Goal: Information Seeking & Learning: Learn about a topic

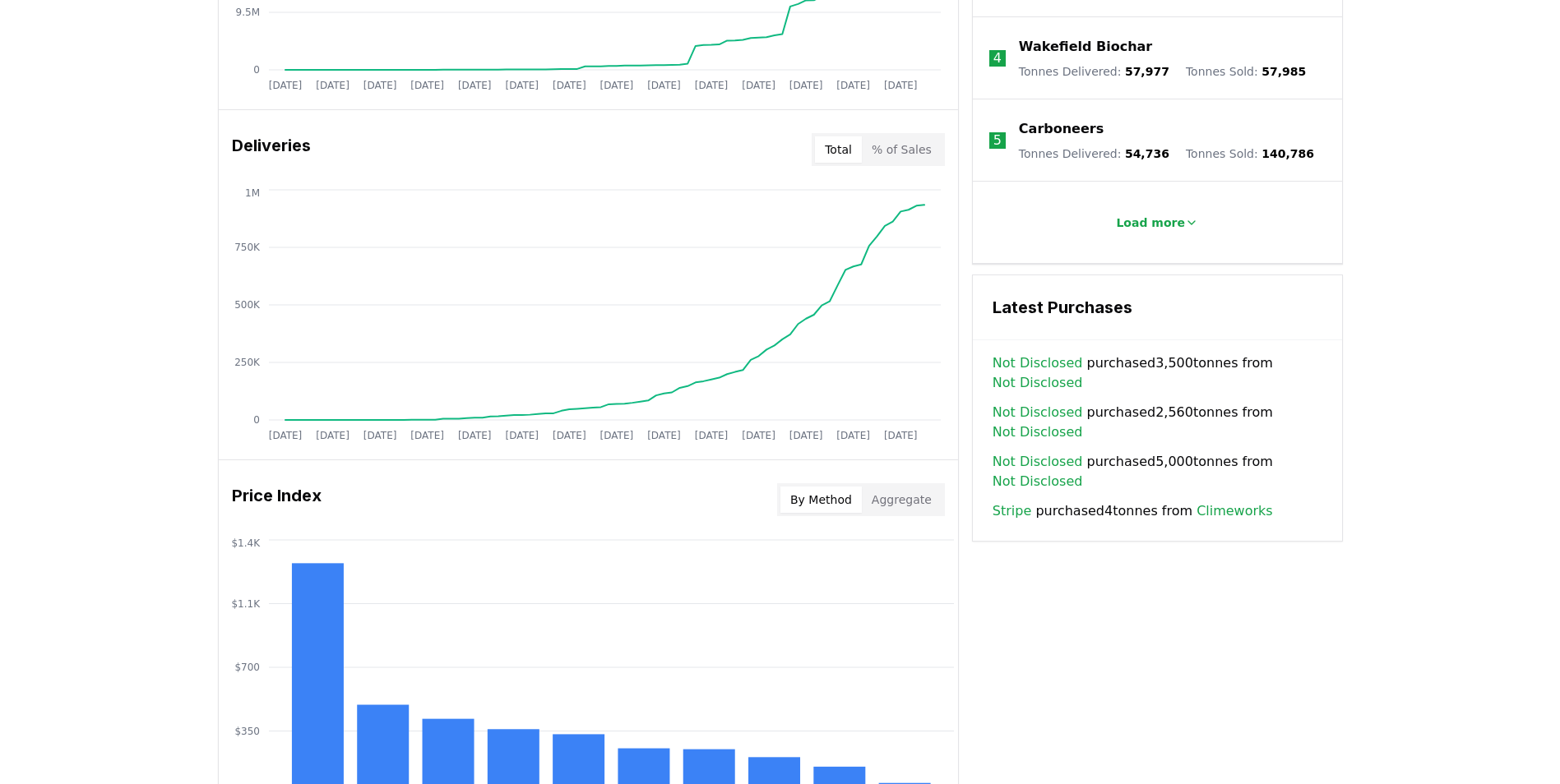
scroll to position [913, 0]
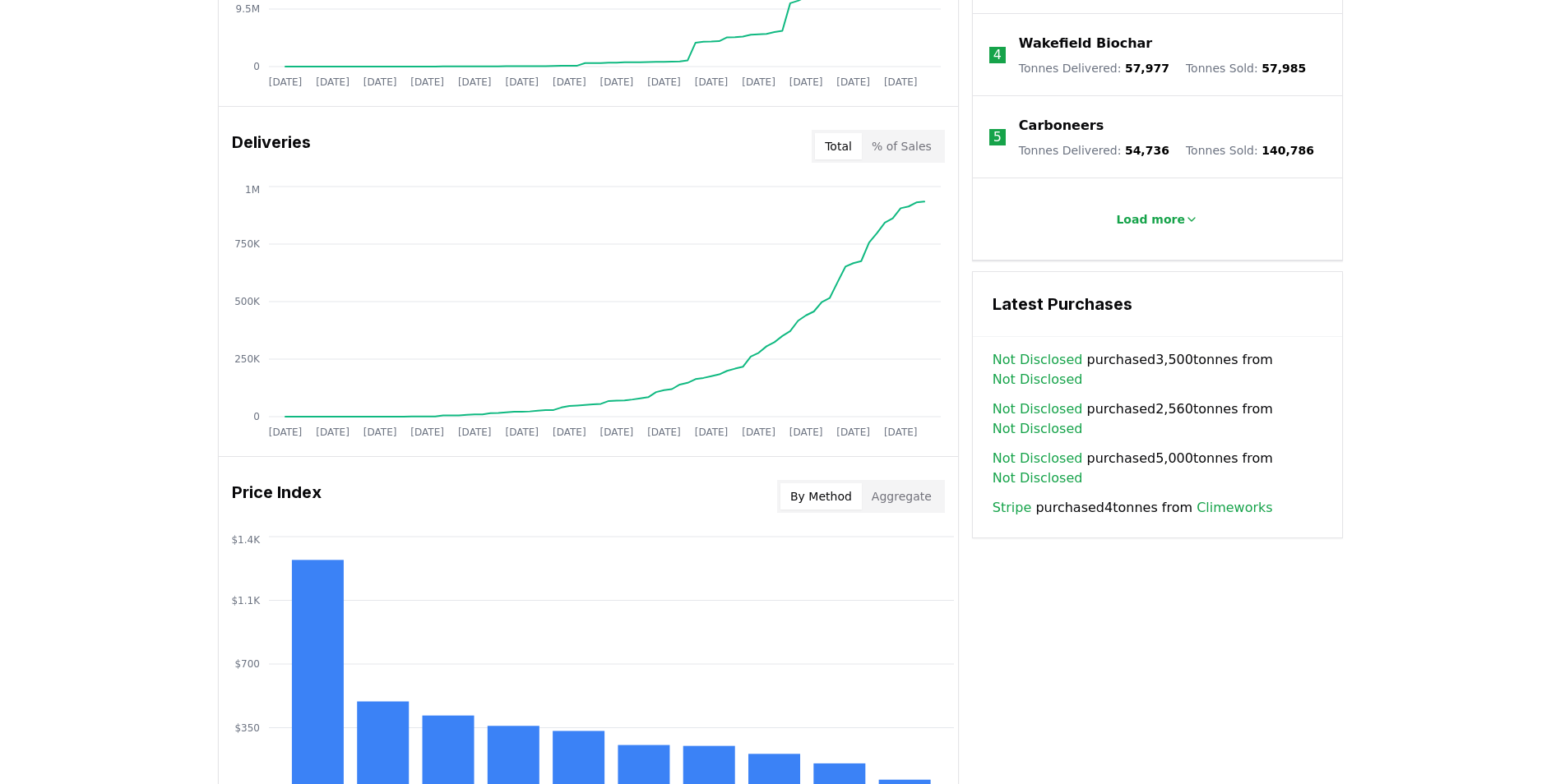
click at [1230, 498] on link "Climeworks" at bounding box center [1234, 508] width 77 height 19
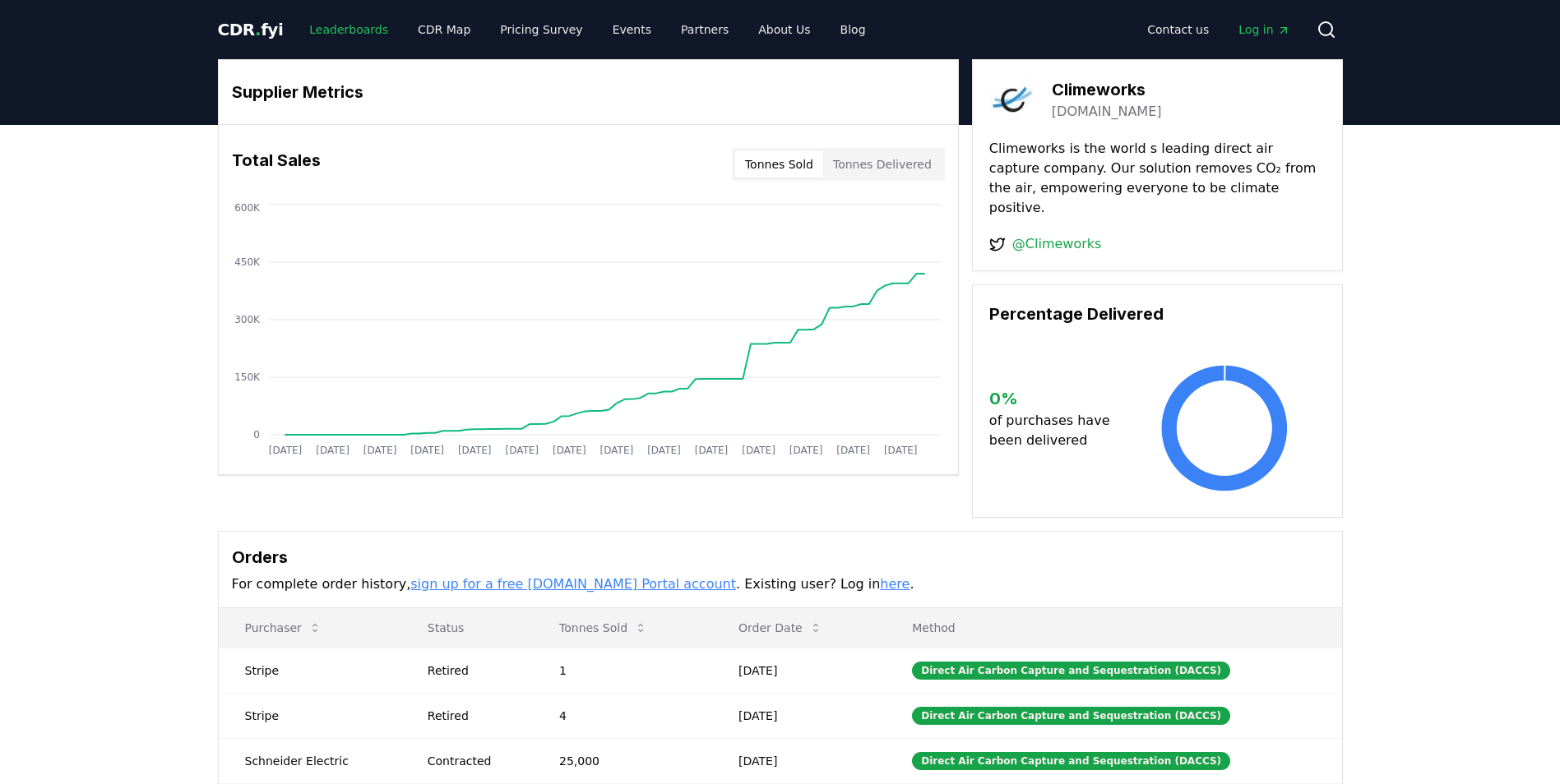
click at [339, 30] on link "Leaderboards" at bounding box center [349, 30] width 106 height 30
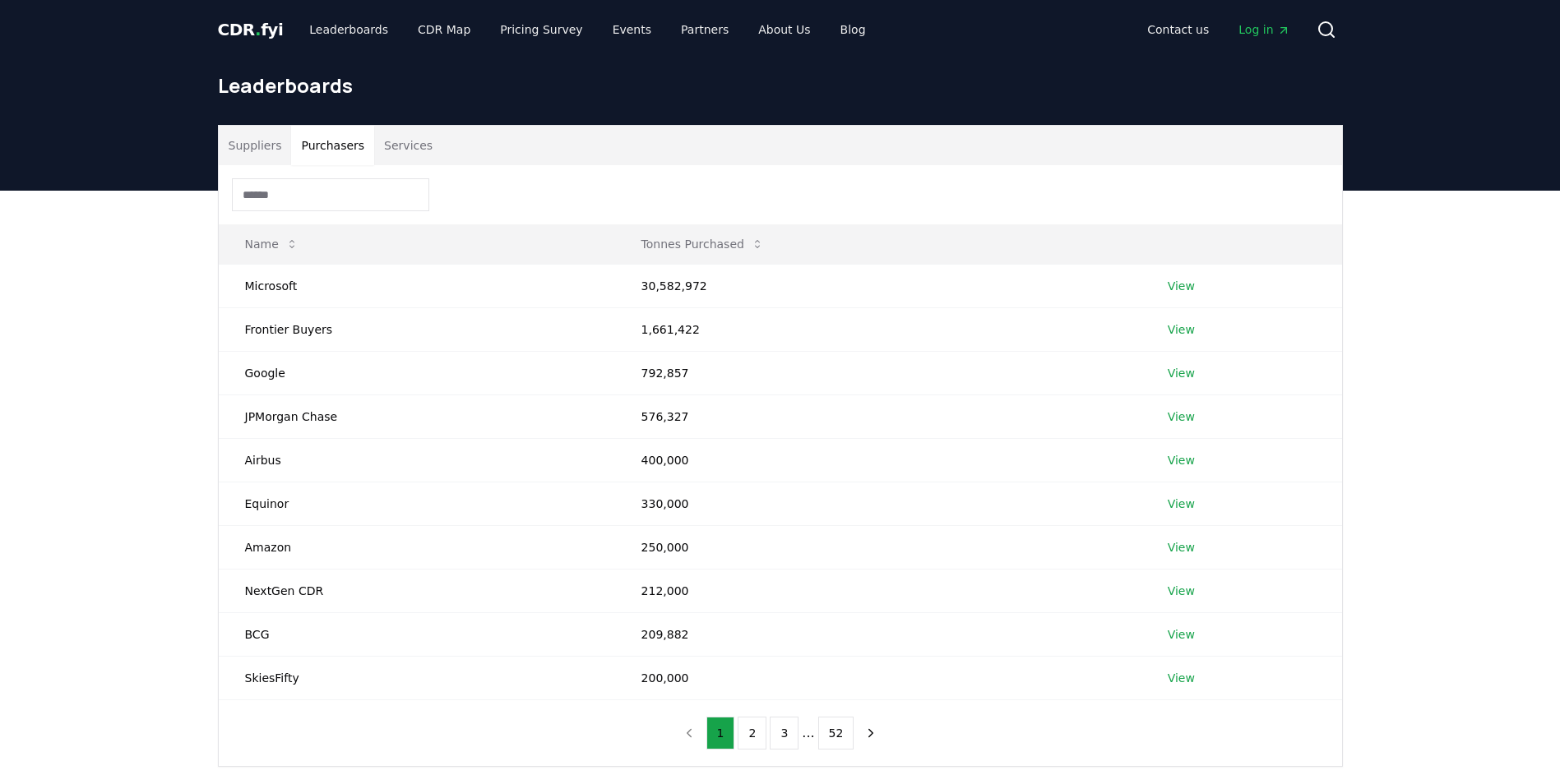
click at [334, 140] on button "Purchasers" at bounding box center [333, 145] width 83 height 40
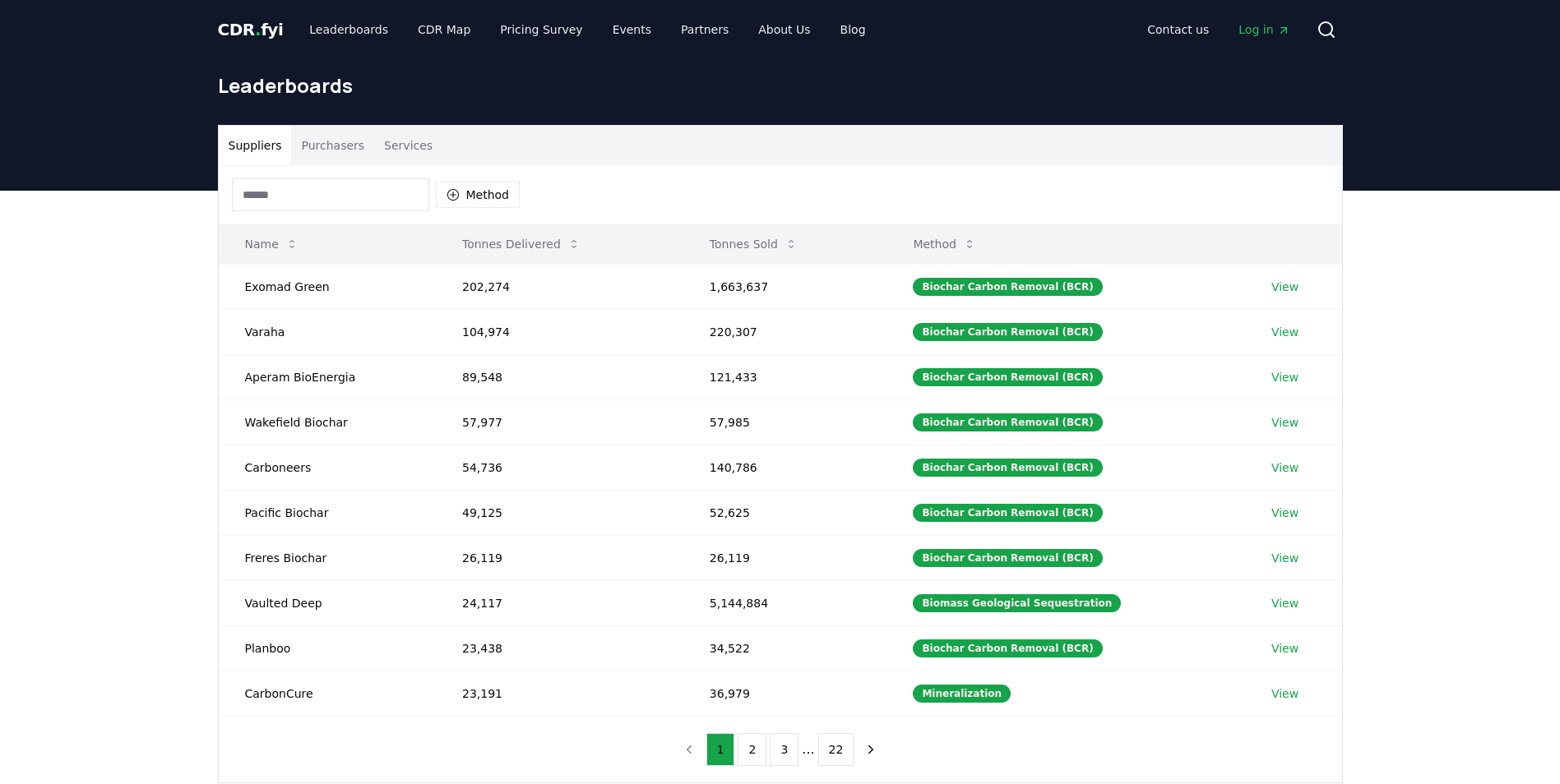
click at [265, 139] on button "Suppliers" at bounding box center [254, 145] width 73 height 40
click at [482, 203] on button "Method" at bounding box center [478, 194] width 85 height 26
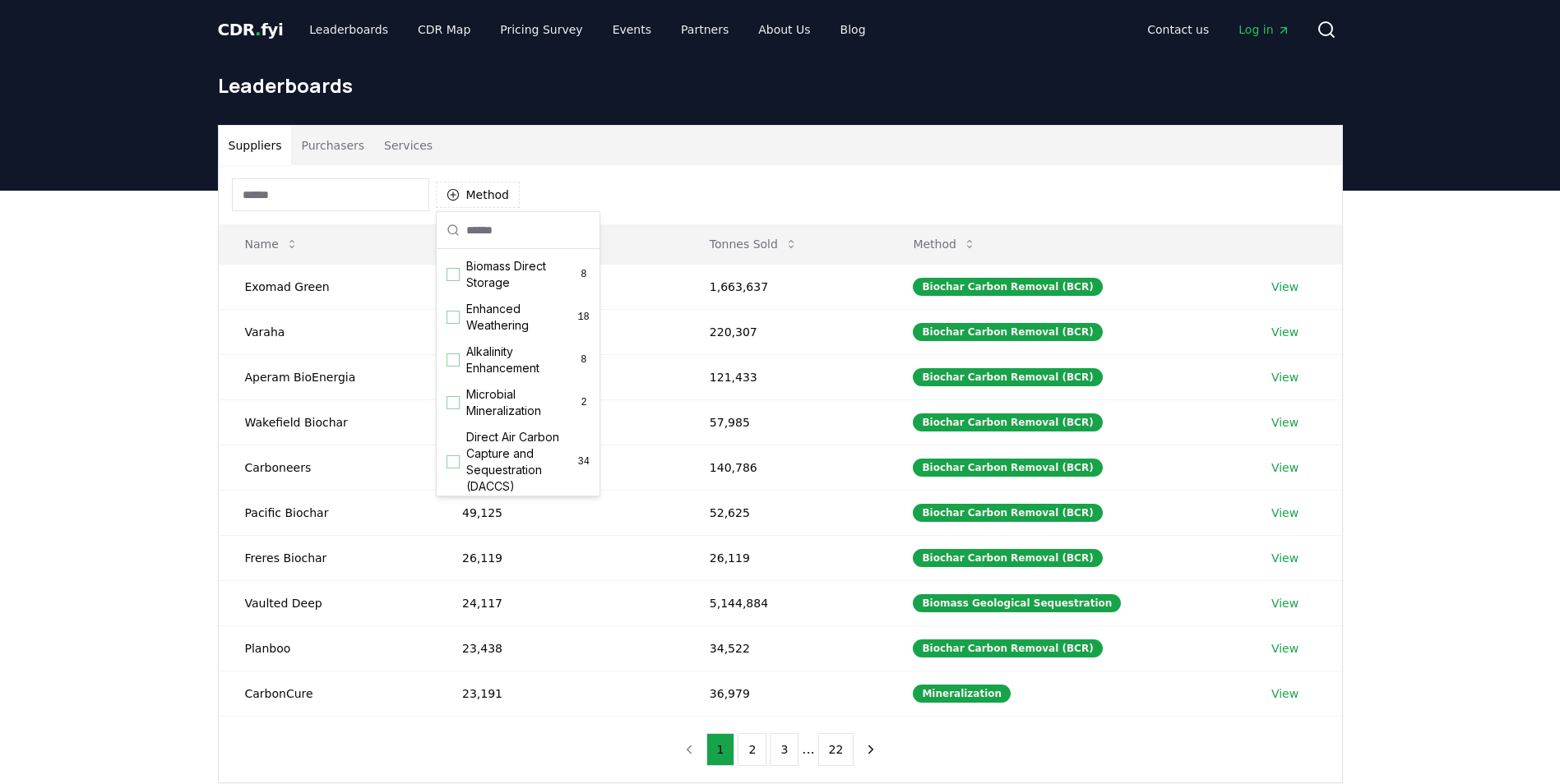
scroll to position [267, 0]
click at [454, 319] on div "Suggestions" at bounding box center [453, 312] width 13 height 13
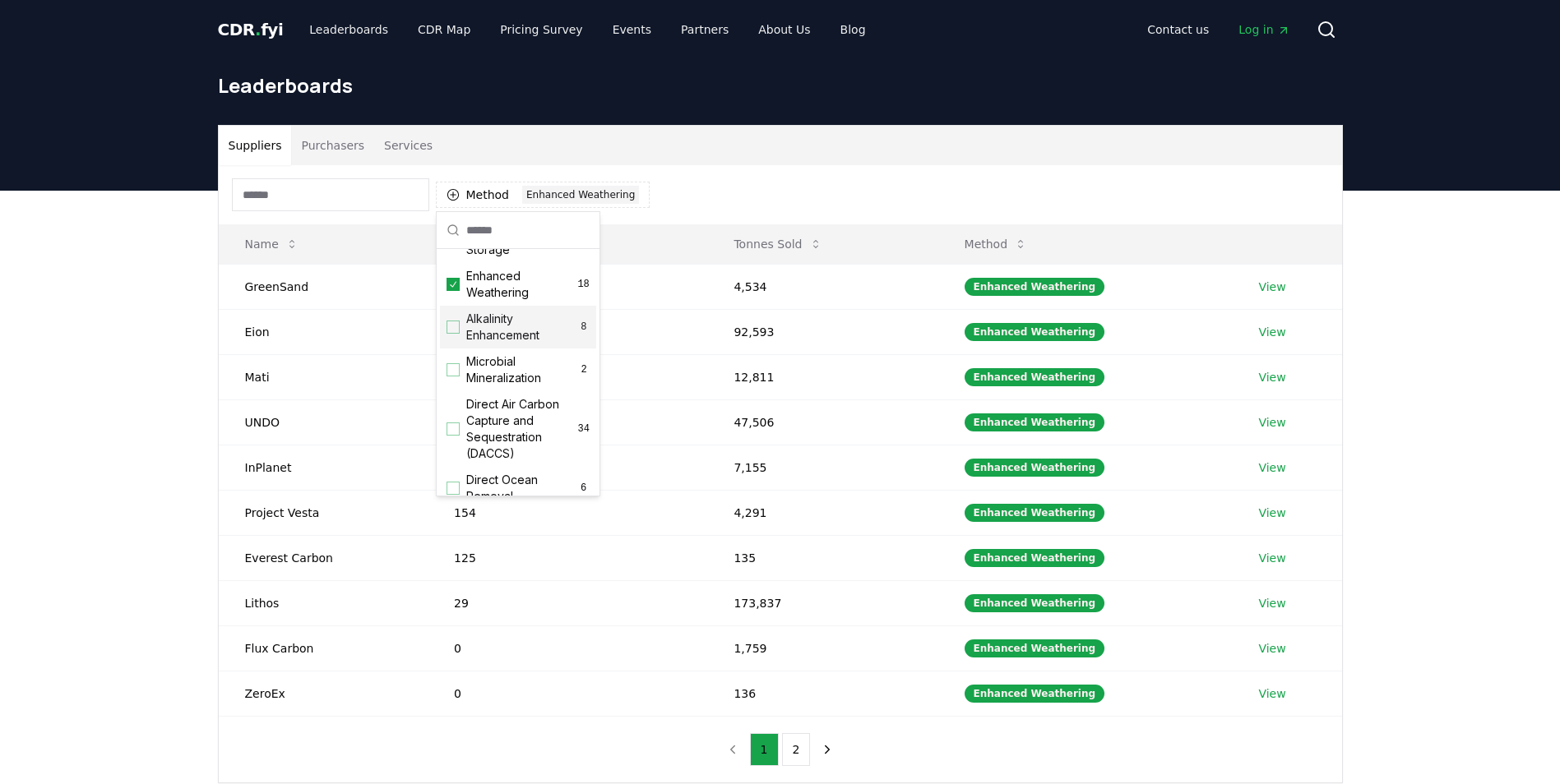
scroll to position [276, 0]
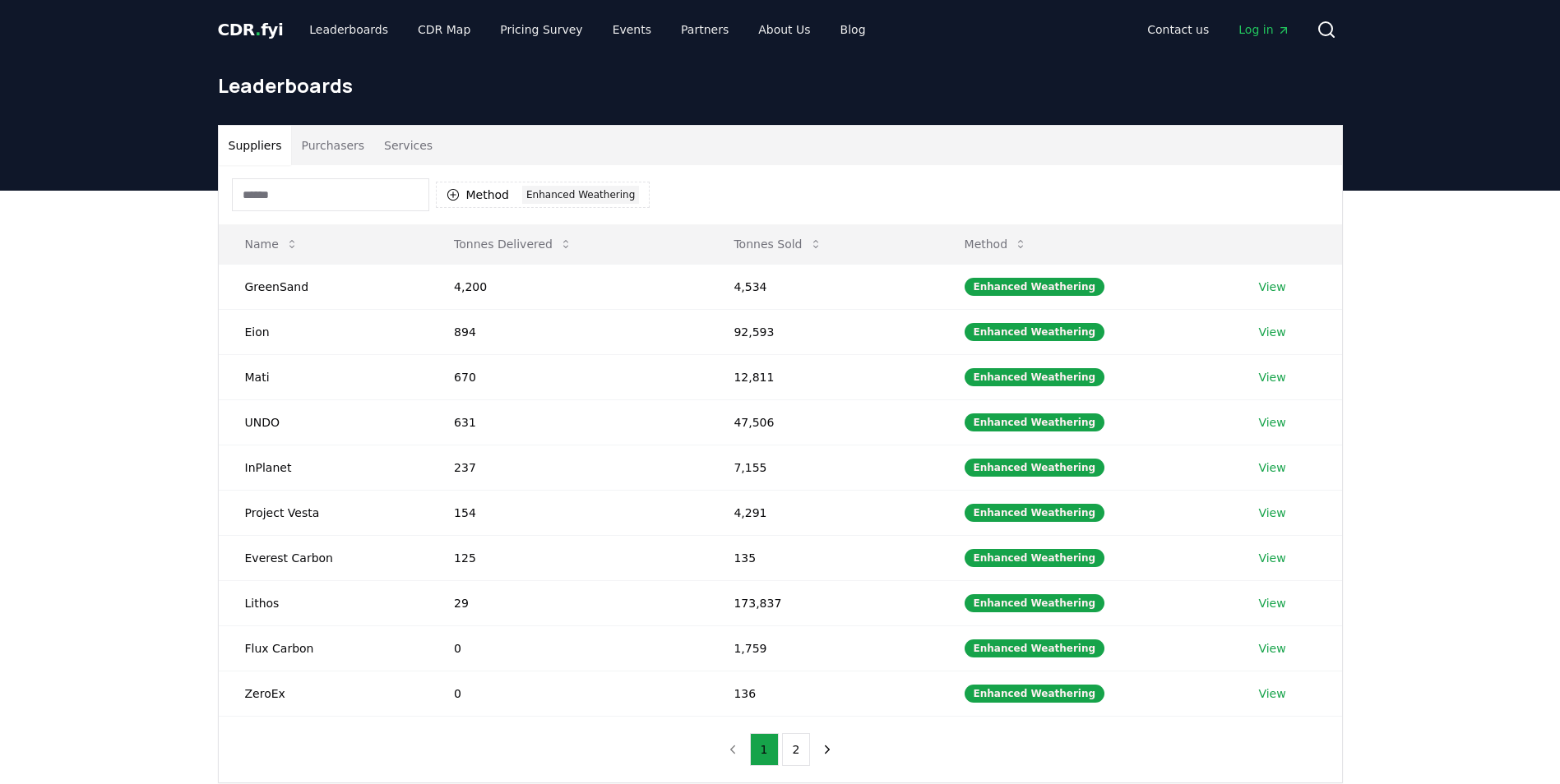
click at [1373, 233] on div "Suppliers Purchasers Services Method 1 Enhanced Weathering Name Tonnes Delivere…" at bounding box center [780, 520] width 1560 height 658
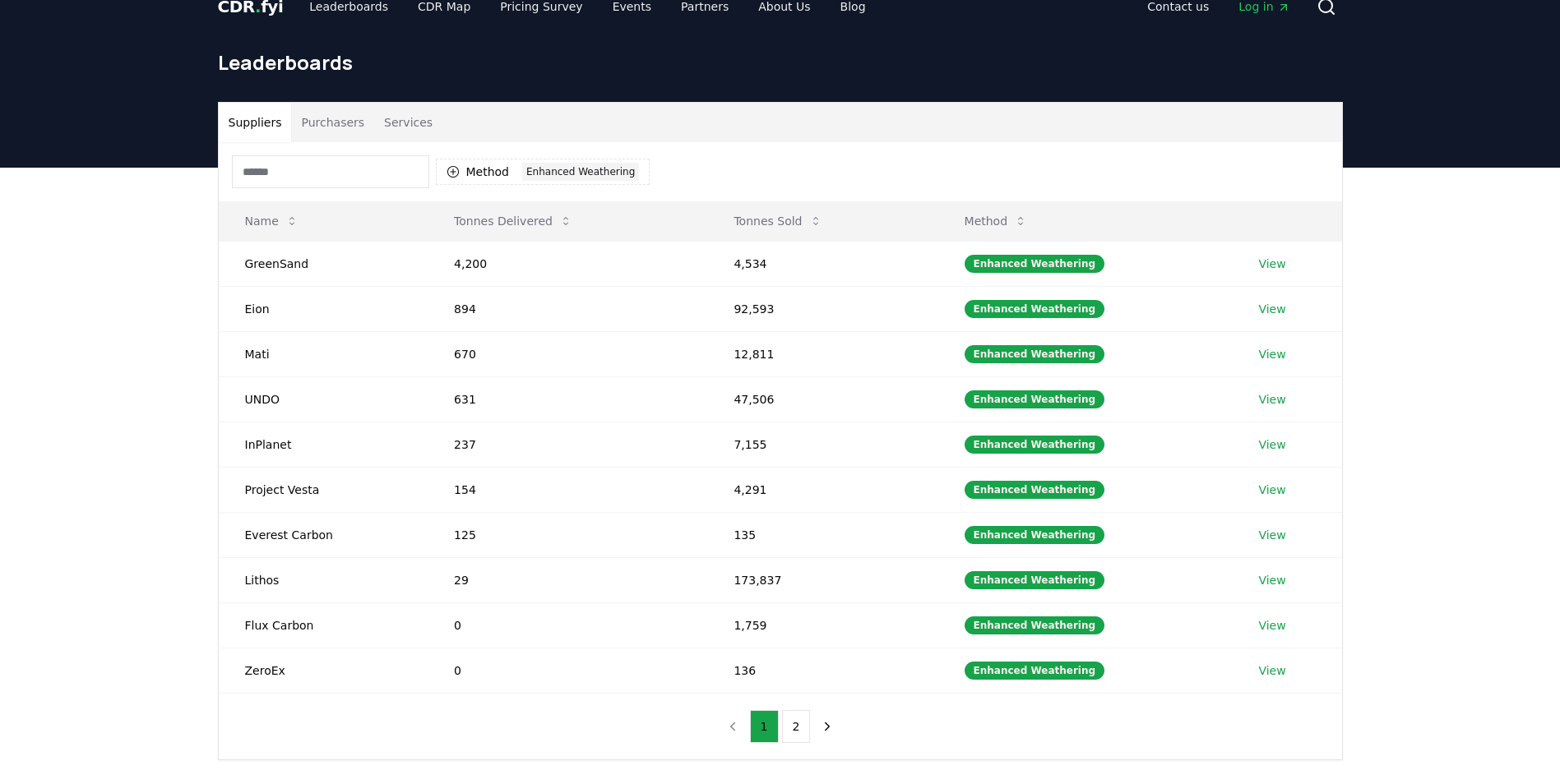
scroll to position [20, 0]
